Goal: Task Accomplishment & Management: Use online tool/utility

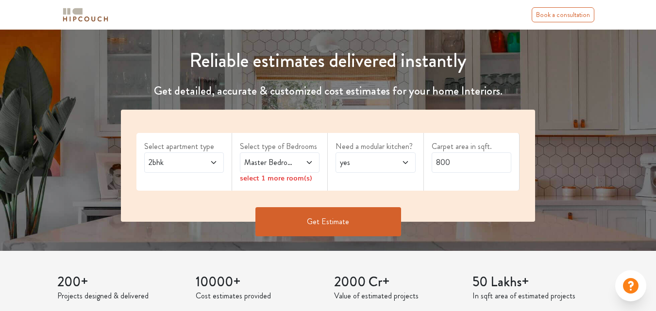
scroll to position [97, 0]
click at [214, 160] on icon at bounding box center [214, 163] width 8 height 8
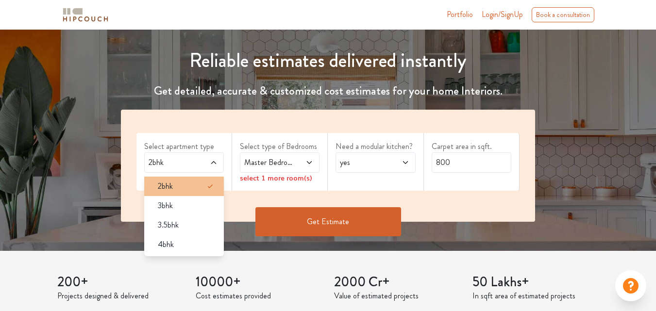
click at [199, 188] on div "2bhk" at bounding box center [187, 186] width 74 height 12
click at [309, 164] on icon at bounding box center [309, 162] width 5 height 3
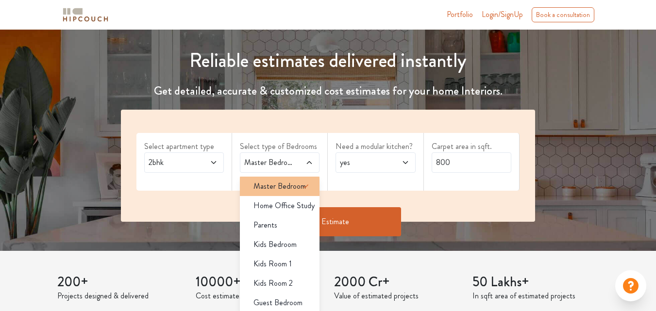
click at [283, 194] on li "Master Bedroom" at bounding box center [280, 186] width 80 height 19
click at [275, 188] on span "Master Bedroom" at bounding box center [279, 186] width 52 height 12
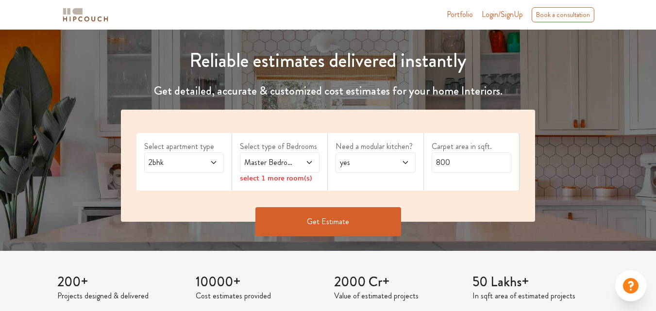
click at [365, 171] on div "yes" at bounding box center [375, 162] width 80 height 20
click at [397, 200] on div "no" at bounding box center [378, 206] width 74 height 12
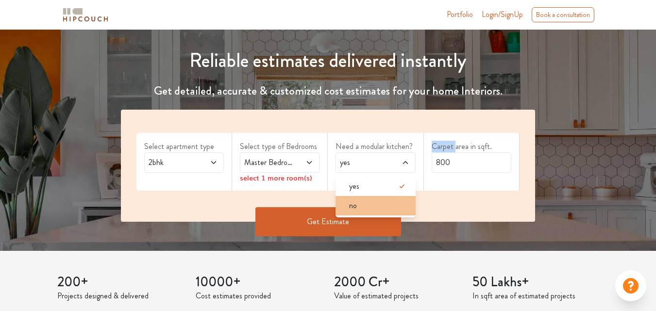
click at [397, 200] on div "Select apartment type 2bhk Select type of Bedrooms Master Bedroom select 1 more…" at bounding box center [328, 166] width 414 height 112
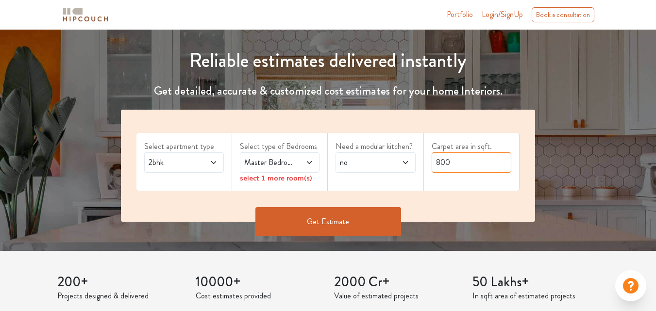
click at [465, 162] on input "800" at bounding box center [471, 162] width 80 height 20
type input "8"
type input "200"
click at [291, 225] on button "Get Estimate" at bounding box center [328, 221] width 146 height 29
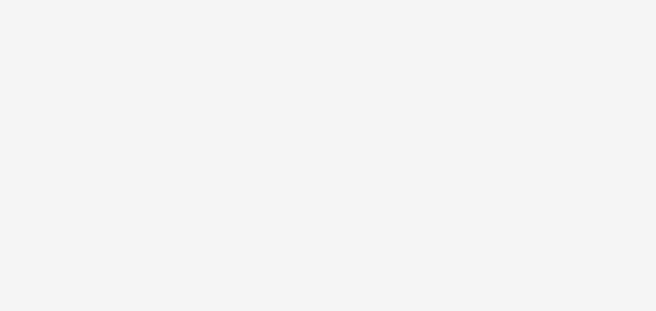
scroll to position [0, 0]
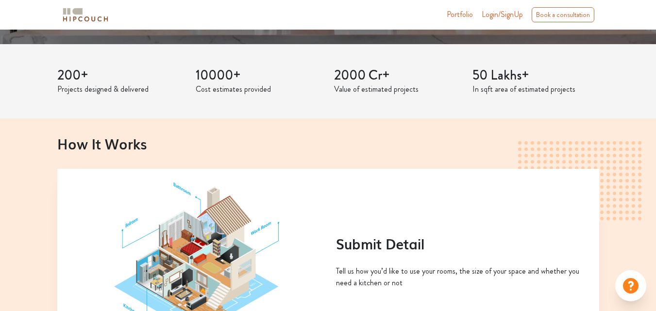
scroll to position [194, 0]
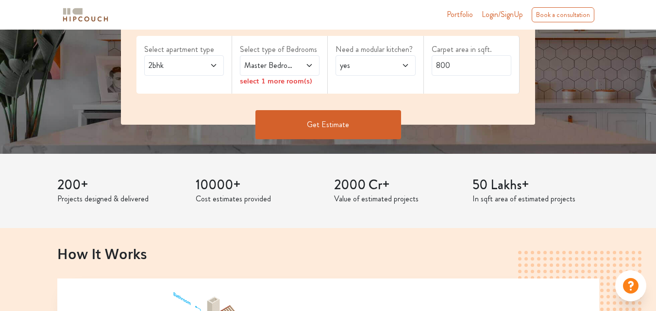
click at [320, 71] on div "Select type of Bedrooms Master Bedroom select 1 more room(s)" at bounding box center [280, 65] width 96 height 58
click at [311, 71] on span at bounding box center [303, 66] width 17 height 12
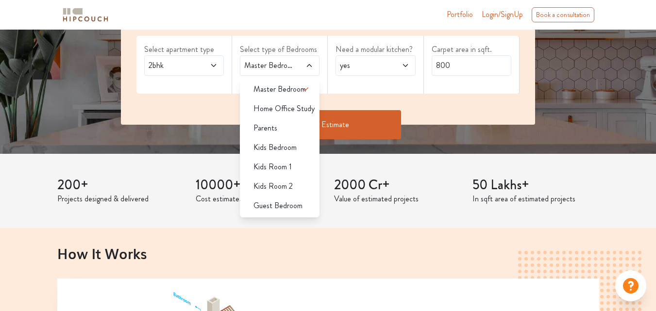
click at [274, 201] on span "Guest Bedroom" at bounding box center [277, 206] width 49 height 12
click at [274, 202] on div "200+ Projects designed & delivered 10000+ Cost estimates provided 2000 Cr+ Valu…" at bounding box center [327, 191] width 553 height 75
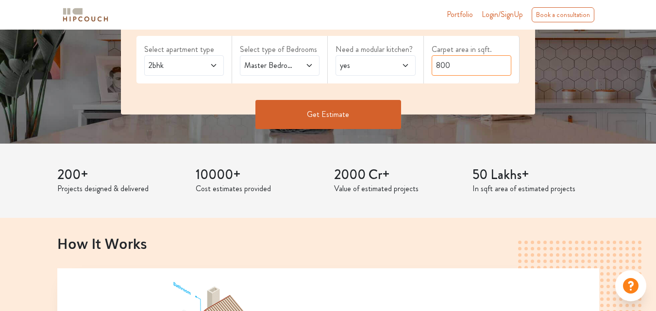
click at [448, 66] on input "800" at bounding box center [471, 65] width 80 height 20
drag, startPoint x: 448, startPoint y: 66, endPoint x: 418, endPoint y: 67, distance: 30.6
click at [418, 67] on div "Select apartment type 2bhk Select type of Bedrooms Master Bedroom,Guest Bedroom…" at bounding box center [328, 64] width 414 height 102
click at [418, 67] on div "Need a modular kitchen? yes" at bounding box center [376, 60] width 96 height 48
click at [458, 60] on input "800" at bounding box center [471, 65] width 80 height 20
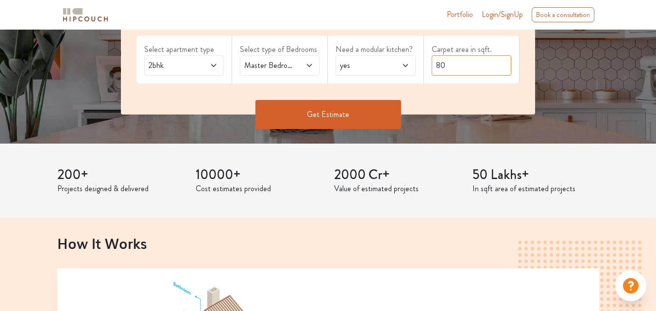
type input "8"
type input "200"
click at [391, 64] on span at bounding box center [399, 66] width 17 height 12
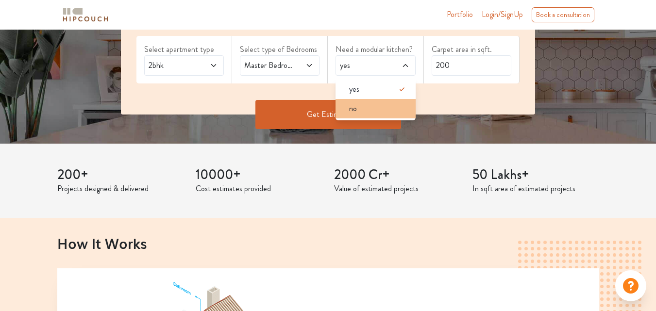
click at [359, 105] on div "no" at bounding box center [378, 109] width 74 height 12
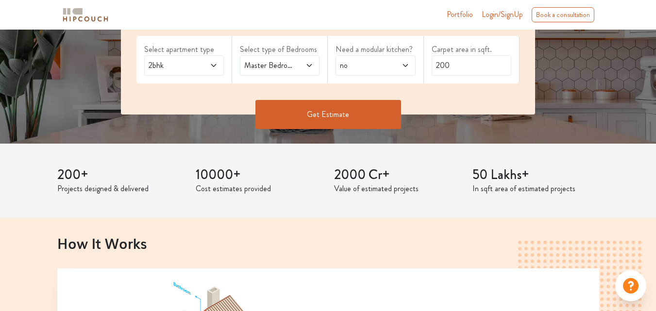
click at [333, 114] on button "Get Estimate" at bounding box center [328, 114] width 146 height 29
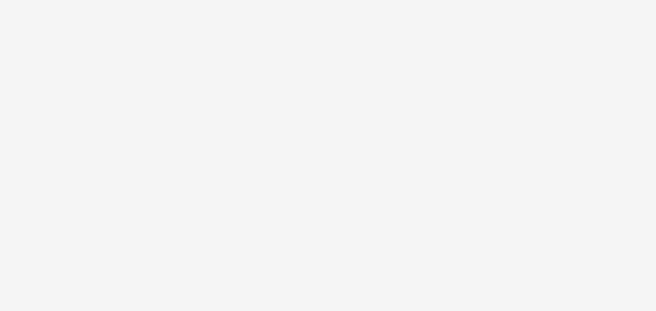
scroll to position [0, 0]
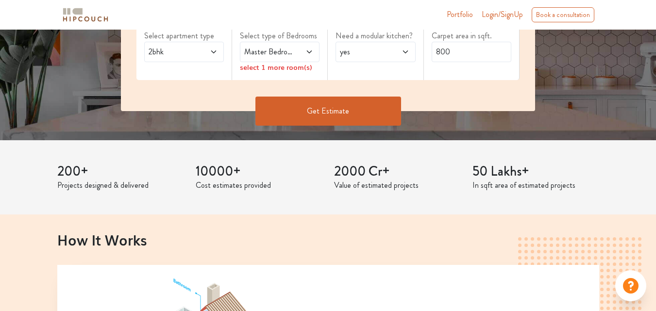
scroll to position [194, 0]
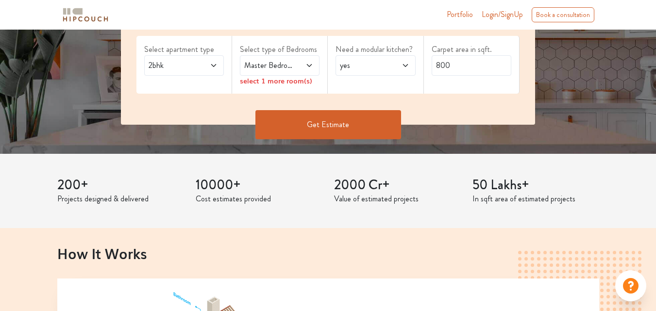
click at [336, 116] on button "Get Estimate" at bounding box center [328, 124] width 146 height 29
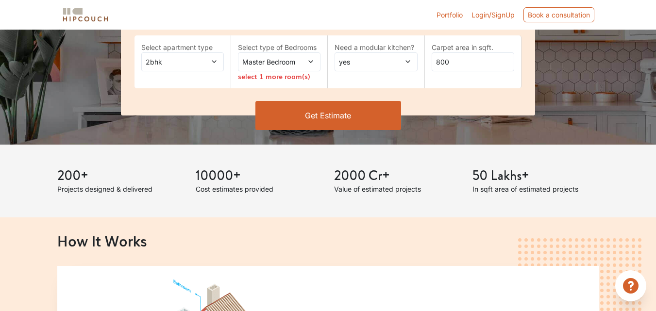
scroll to position [194, 0]
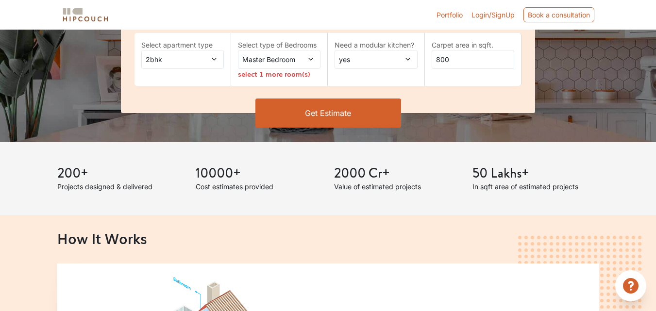
click at [271, 63] on span "Master Bedroom" at bounding box center [267, 59] width 55 height 10
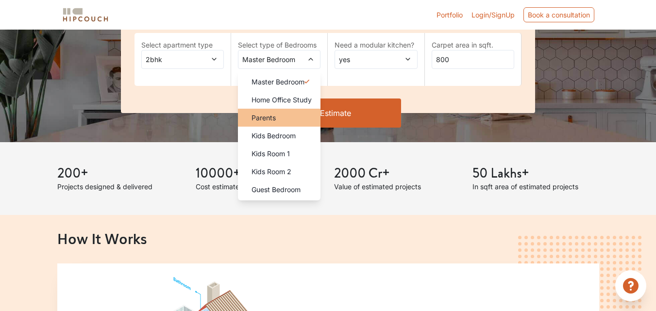
click at [280, 119] on div "Parents" at bounding box center [282, 118] width 77 height 10
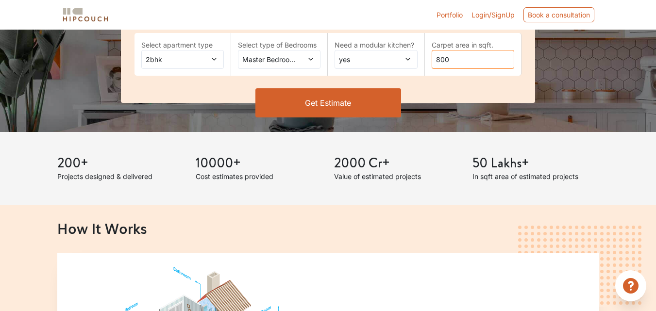
click at [451, 59] on input "800" at bounding box center [472, 59] width 82 height 19
drag, startPoint x: 451, startPoint y: 59, endPoint x: 427, endPoint y: 64, distance: 24.7
click at [427, 64] on div "Carpet area in sqft. 800" at bounding box center [473, 54] width 97 height 43
click at [440, 62] on input "800" at bounding box center [472, 59] width 82 height 19
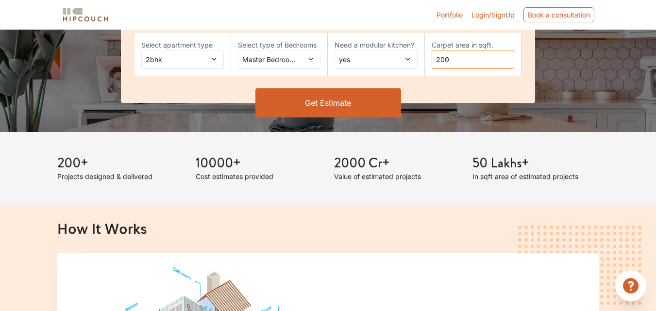
type input "200"
click at [377, 98] on button "Get Estimate" at bounding box center [328, 102] width 146 height 29
